Goal: Transaction & Acquisition: Purchase product/service

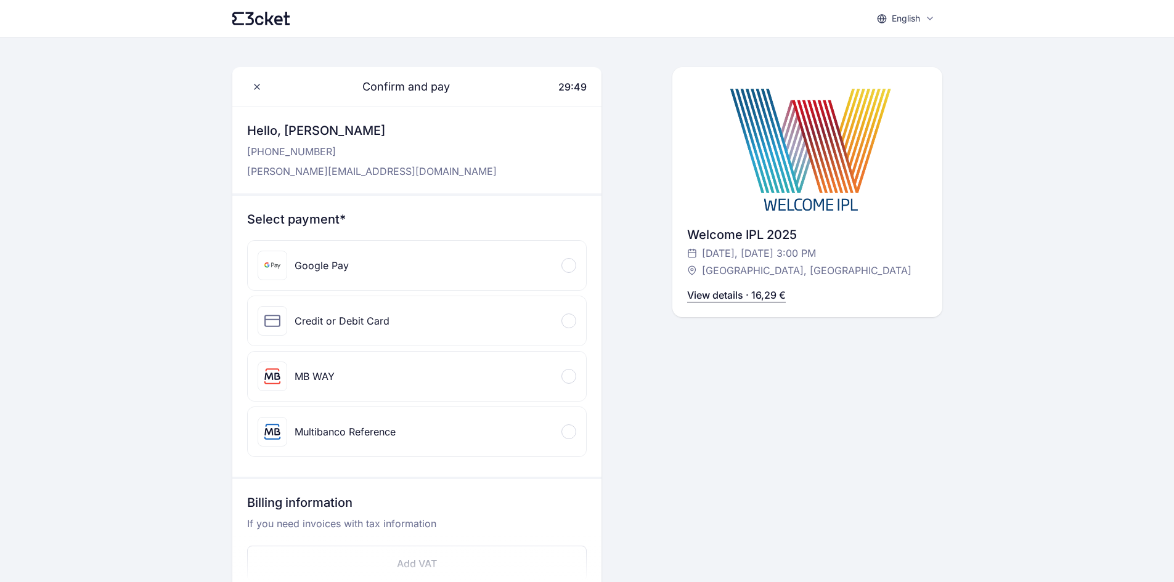
click at [309, 371] on div "MB WAY" at bounding box center [315, 376] width 40 height 15
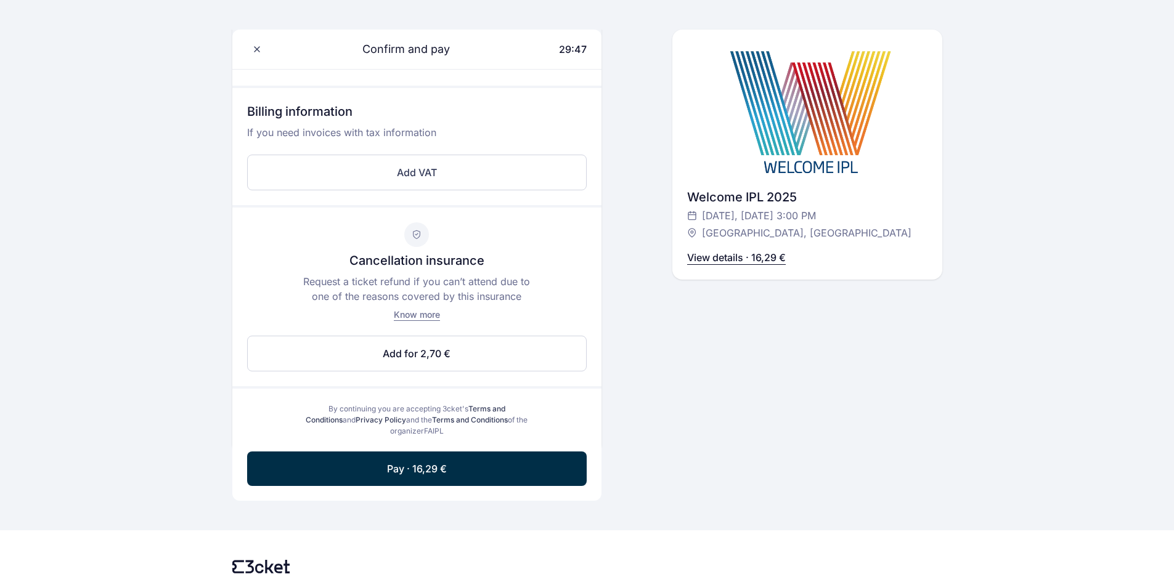
scroll to position [493, 0]
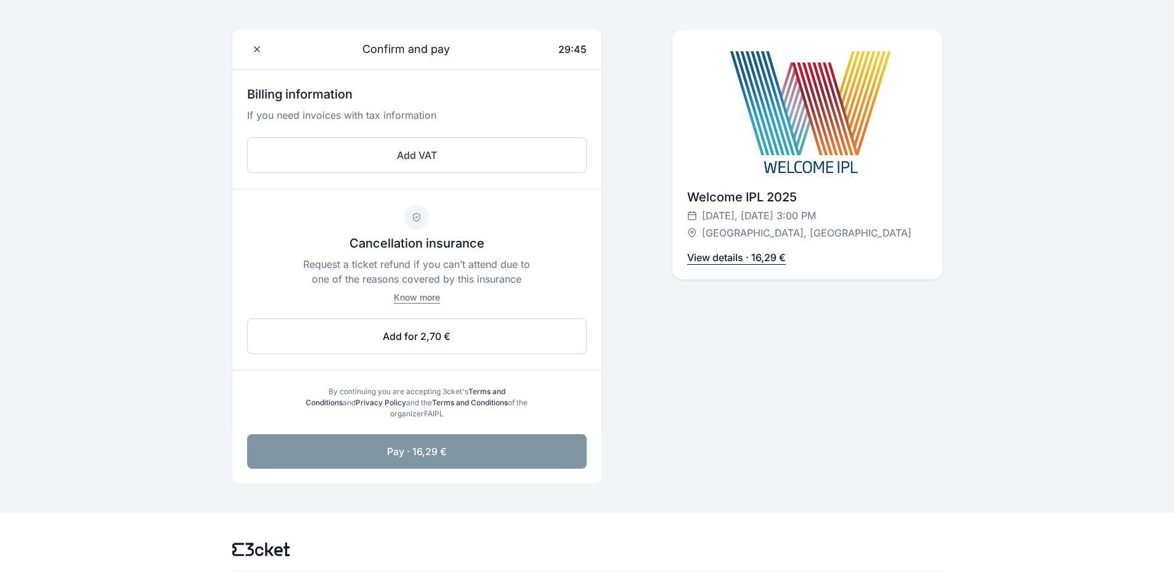
click at [425, 451] on span "Pay · 16,29 €" at bounding box center [417, 451] width 60 height 15
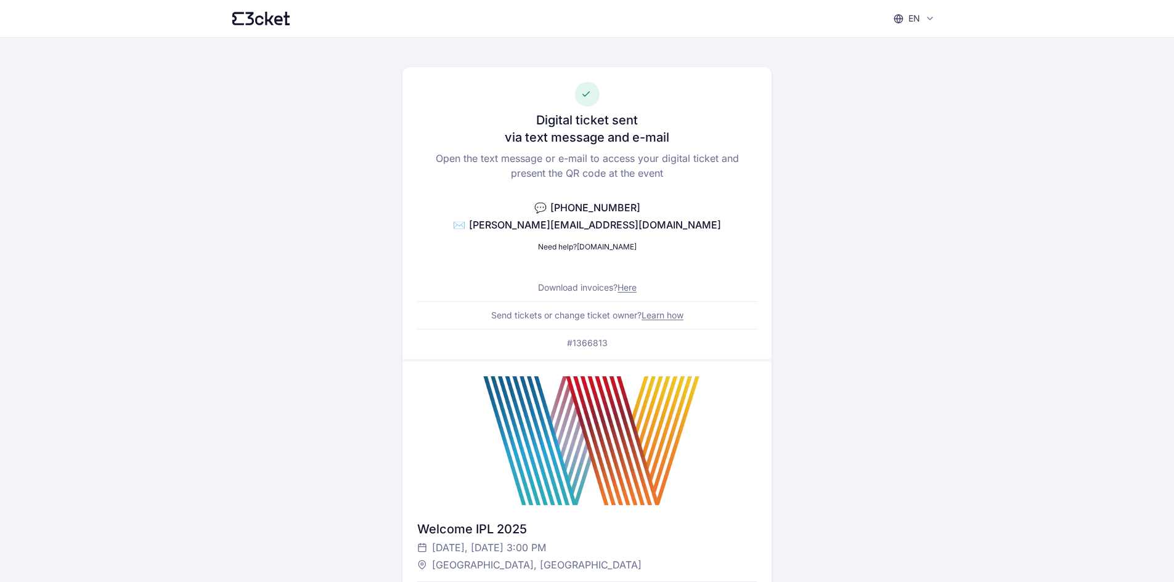
click at [1032, 288] on div "en English Português Català Español Français Digital ticket sent via text messa…" at bounding box center [587, 523] width 1174 height 1047
